Goal: Find specific page/section: Find specific page/section

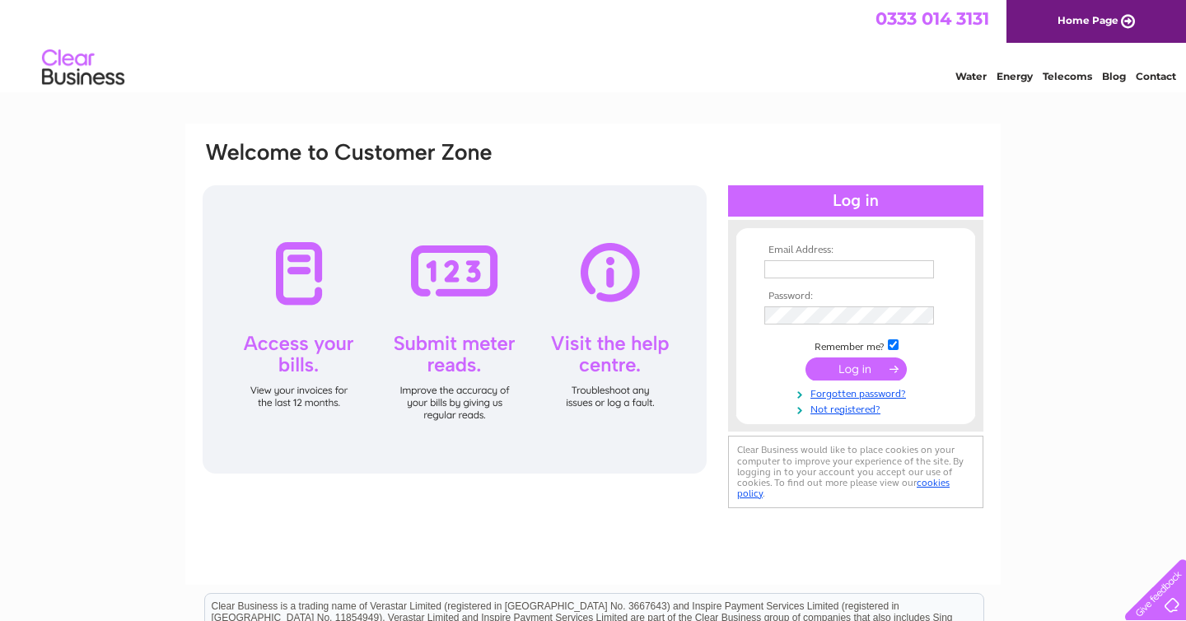
click at [849, 279] on td at bounding box center [855, 269] width 191 height 26
click at [855, 274] on input "text" at bounding box center [850, 269] width 170 height 18
type input "calum@wildflours.co.uk"
click at [848, 366] on input "submit" at bounding box center [856, 369] width 101 height 23
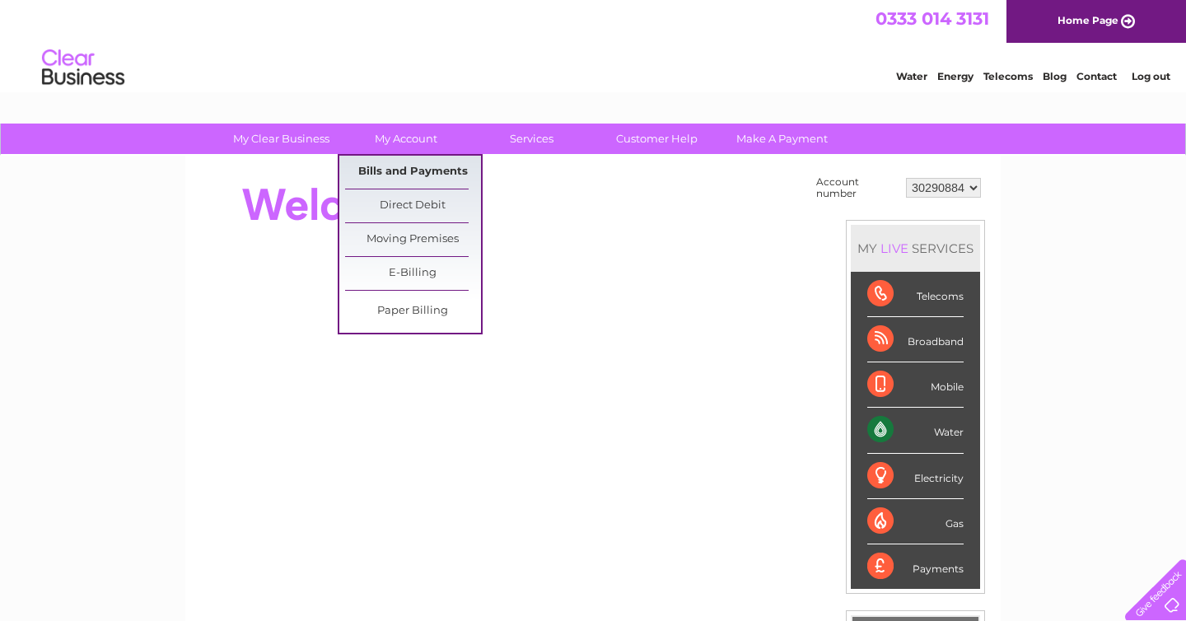
click at [405, 169] on link "Bills and Payments" at bounding box center [413, 172] width 136 height 33
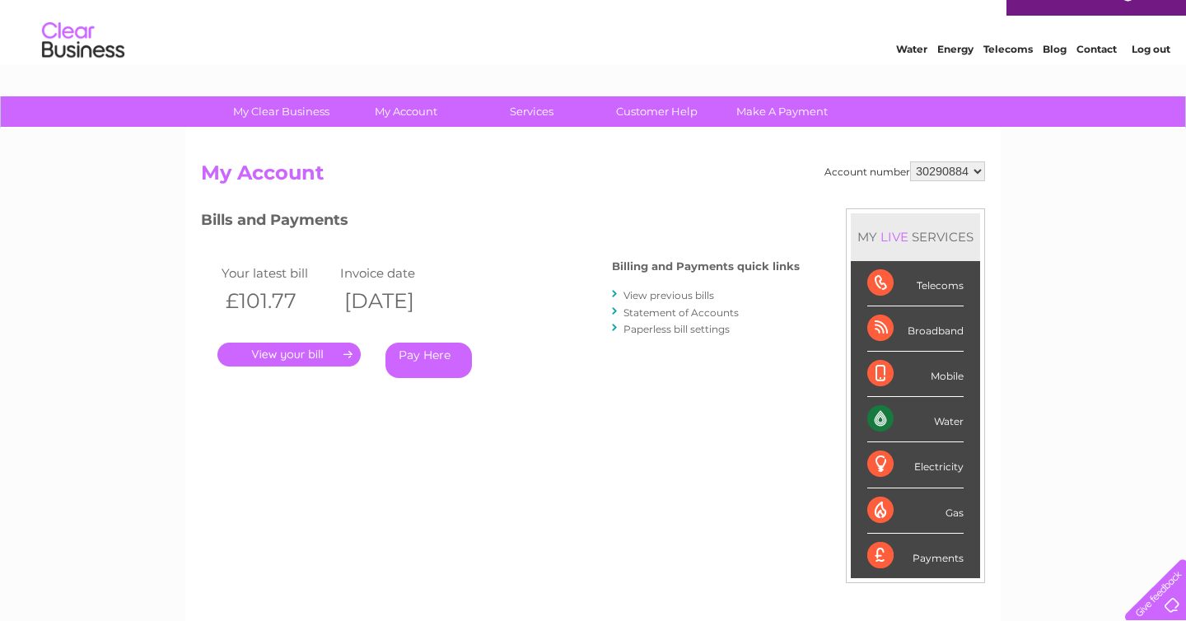
scroll to position [33, 0]
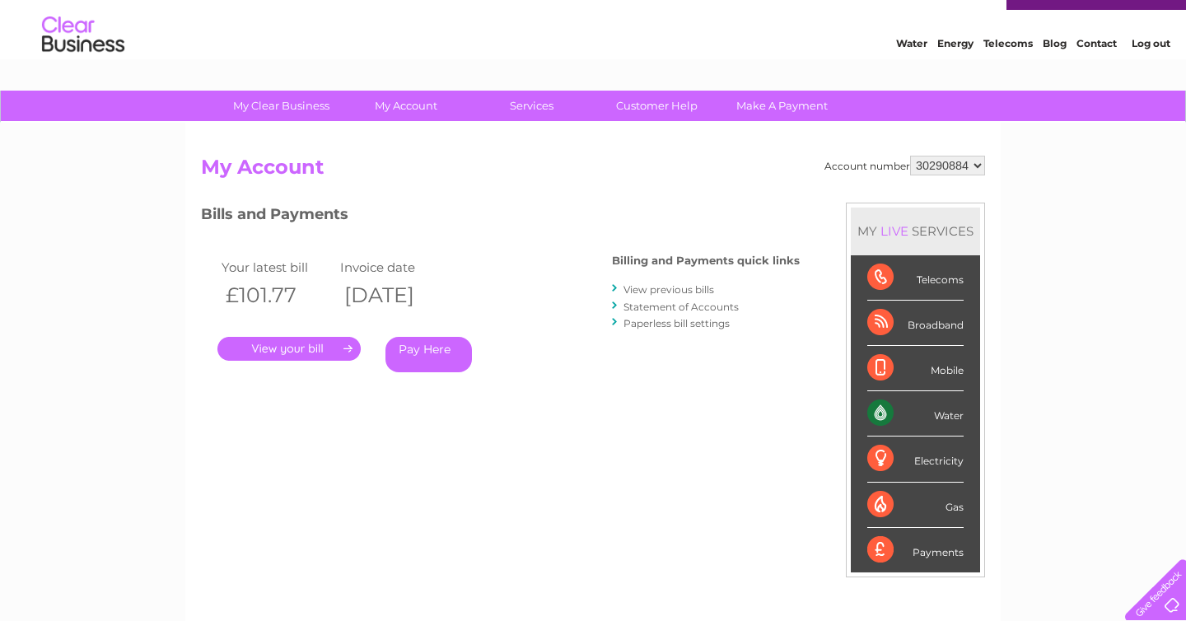
click at [320, 348] on link "." at bounding box center [288, 349] width 143 height 24
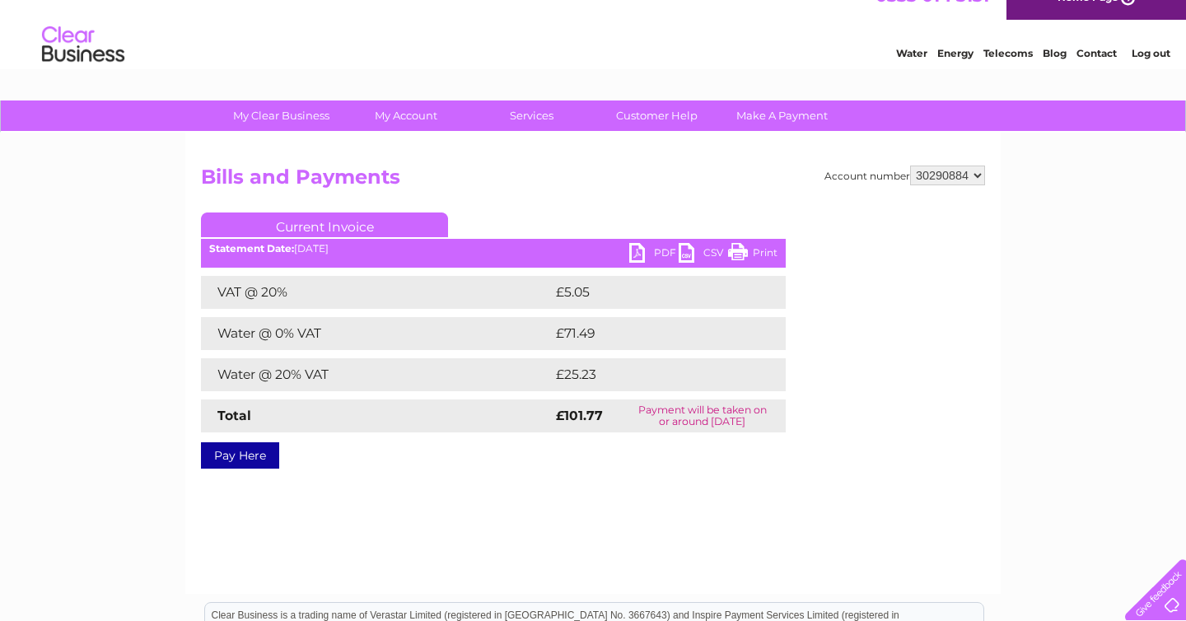
scroll to position [24, 0]
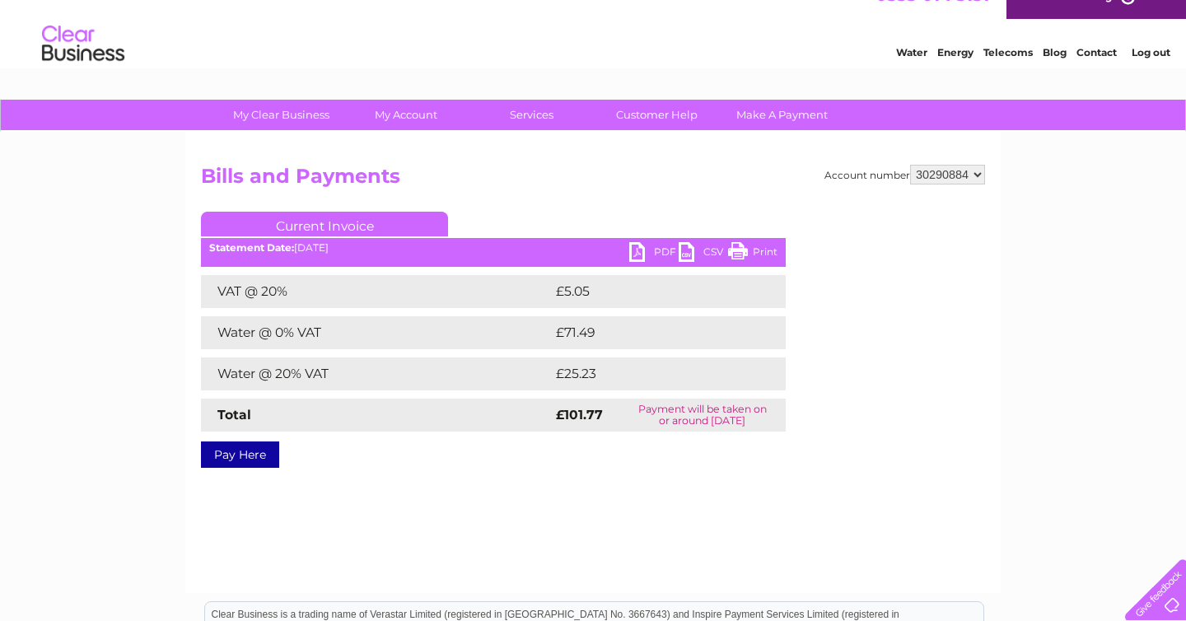
click at [659, 255] on link "PDF" at bounding box center [653, 254] width 49 height 24
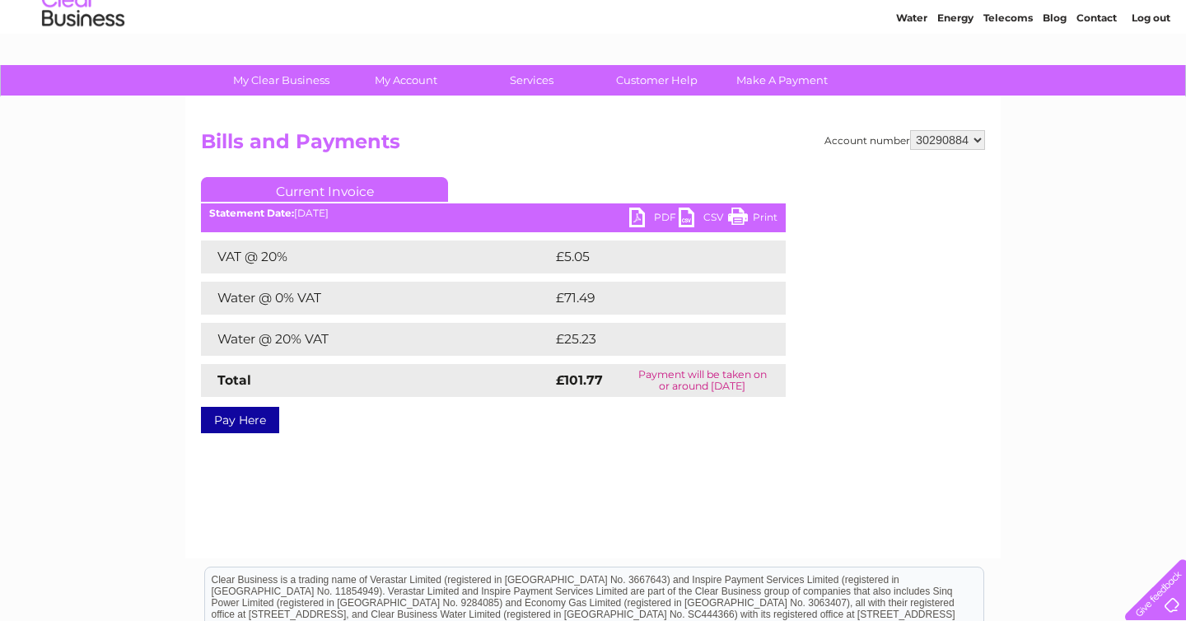
scroll to position [61, 0]
